Goal: Task Accomplishment & Management: Manage account settings

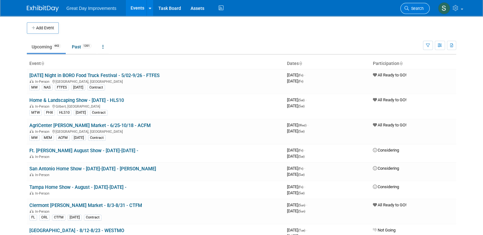
click at [417, 7] on span "Search" at bounding box center [416, 8] width 15 height 5
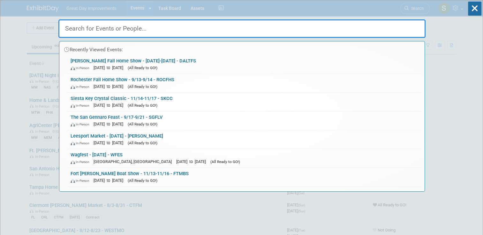
paste input "Oktoberfest"
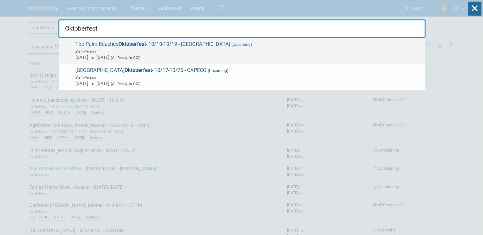
type input "Oktoberfest"
click at [343, 47] on span "The Palm Beaches Oktoberfest - 10/10-10/19 - PALMBO (Upcoming) In-Person [DATE]…" at bounding box center [247, 50] width 348 height 19
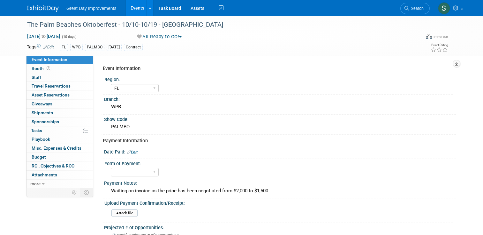
select select "FL"
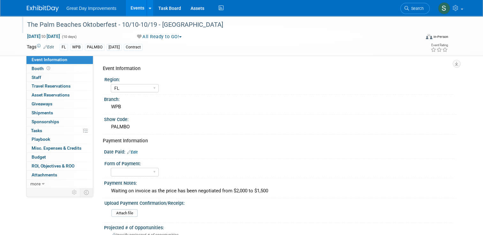
click at [172, 27] on div "The Palm Beaches Oktoberfest - 10/10-10/19 - [GEOGRAPHIC_DATA]" at bounding box center [218, 24] width 387 height 11
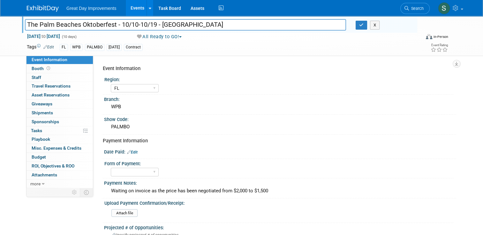
drag, startPoint x: 112, startPoint y: 24, endPoint x: 1, endPoint y: -1, distance: 113.5
click at [1, 0] on html "Great Day Improvements Events Add Event Bulk Upload Events Shareable Event Boar…" at bounding box center [241, 117] width 483 height 235
click at [363, 26] on icon "button" at bounding box center [361, 25] width 4 height 4
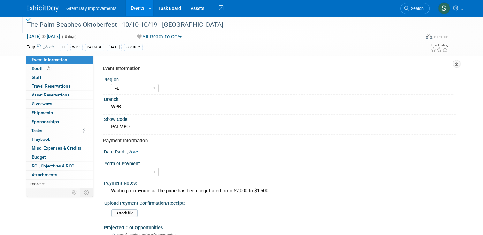
click at [133, 151] on link "Edit" at bounding box center [132, 152] width 11 height 4
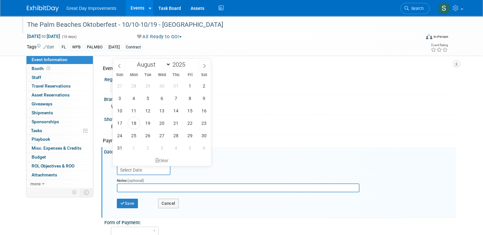
click at [131, 168] on input "text" at bounding box center [144, 170] width 54 height 10
click at [135, 120] on span "18" at bounding box center [134, 123] width 12 height 12
type input "Aug 18, 2025"
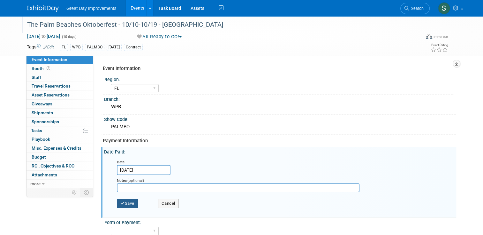
click at [129, 202] on button "Save" at bounding box center [127, 204] width 21 height 10
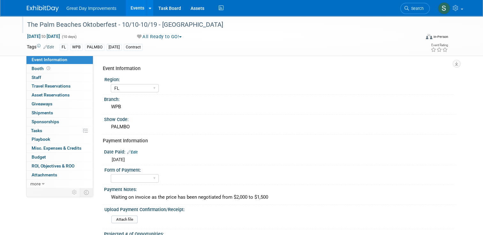
click at [129, 202] on div "Payment Notes: Waiting on invoice as the price has been negotiated from $2,000 …" at bounding box center [278, 195] width 355 height 20
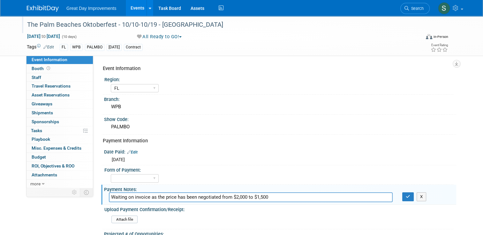
click at [129, 202] on div "Payment Notes: Waiting on invoice as the price has been negotiated from $2,000 …" at bounding box center [278, 195] width 355 height 20
click at [135, 178] on select "Paid via CC Check Requested Pay at the Gate Other" at bounding box center [135, 179] width 48 height 9
select select "Check Requested"
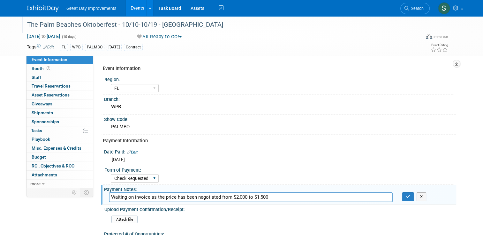
click at [111, 175] on select "Paid via CC Check Requested Pay at the Gate Other" at bounding box center [135, 179] width 48 height 9
click at [408, 195] on icon "button" at bounding box center [408, 197] width 4 height 4
